Goal: Find contact information: Find contact information

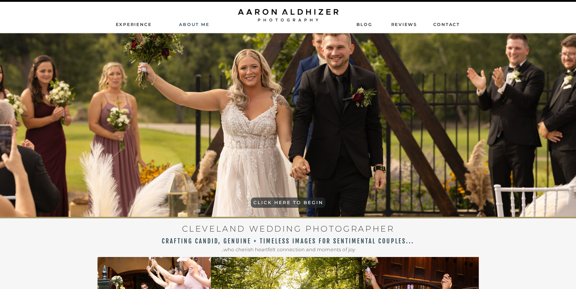
click at [187, 22] on nav "AbouT ME" at bounding box center [194, 23] width 43 height 5
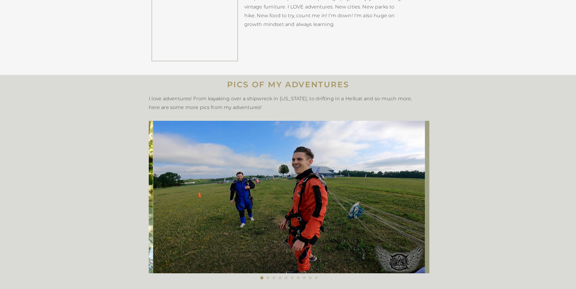
scroll to position [121, 0]
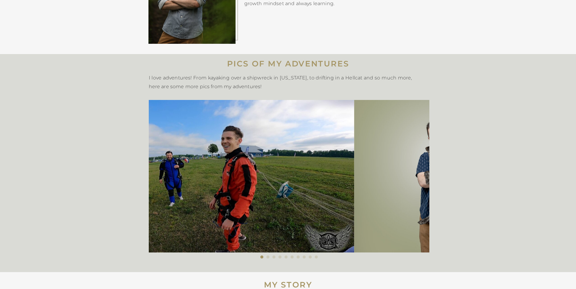
click at [354, 161] on img at bounding box center [449, 176] width 191 height 153
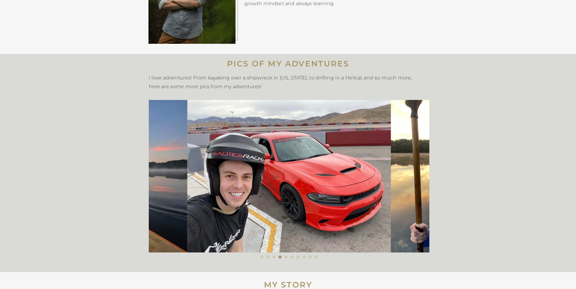
drag, startPoint x: 198, startPoint y: 174, endPoint x: 6, endPoint y: 164, distance: 192.9
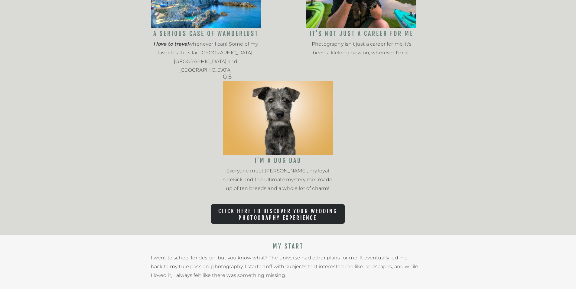
scroll to position [847, 0]
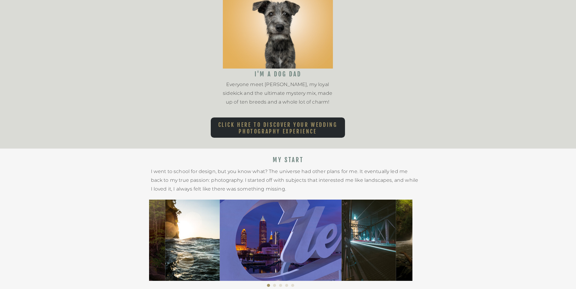
click at [290, 129] on nav "Click here to Discover Your Wedding Photography Experience" at bounding box center [278, 127] width 134 height 10
